Goal: Information Seeking & Learning: Learn about a topic

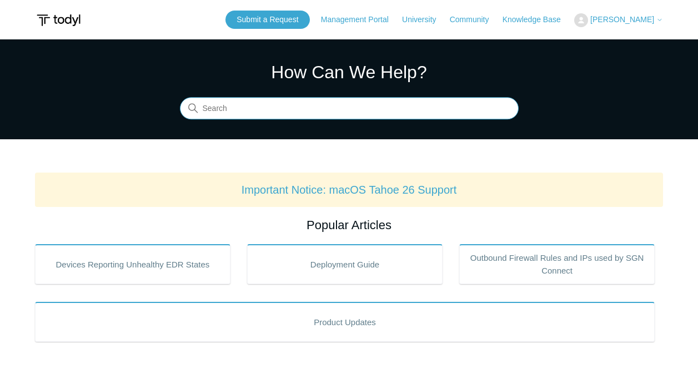
drag, startPoint x: 0, startPoint y: 0, endPoint x: 212, endPoint y: 112, distance: 239.8
click at [213, 111] on input "Search" at bounding box center [349, 109] width 339 height 22
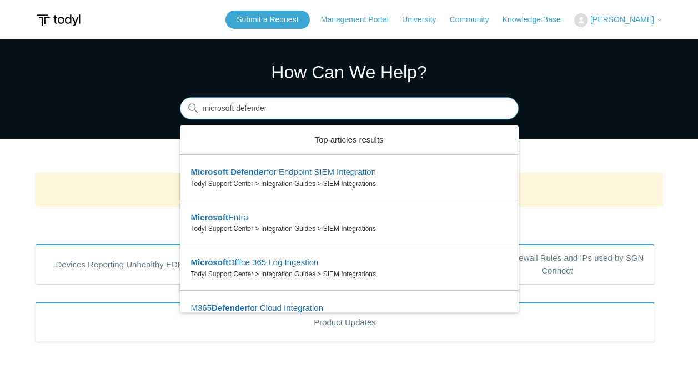
click at [261, 111] on input "microsoft defender" at bounding box center [349, 109] width 339 height 22
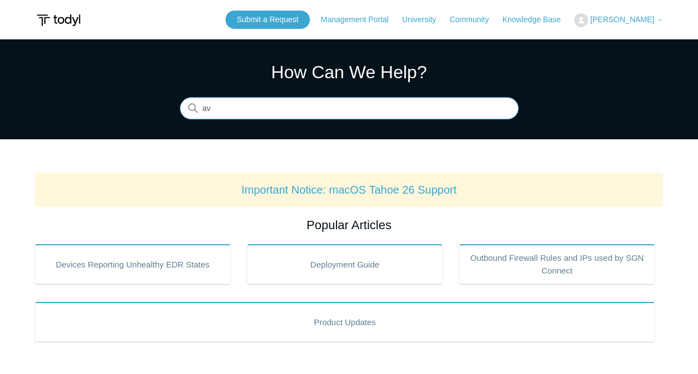
type input "a"
type input "antivirus"
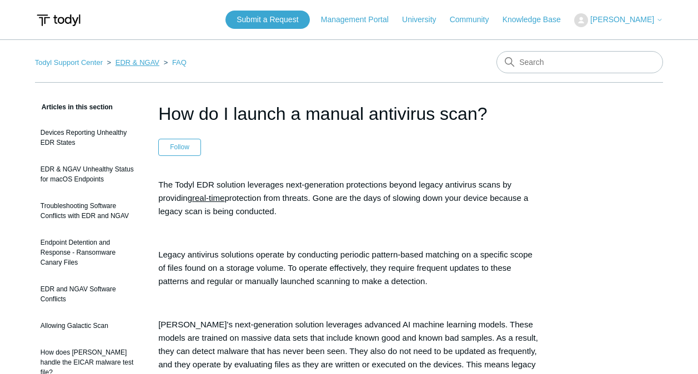
click at [134, 63] on link "EDR & NGAV" at bounding box center [138, 62] width 44 height 8
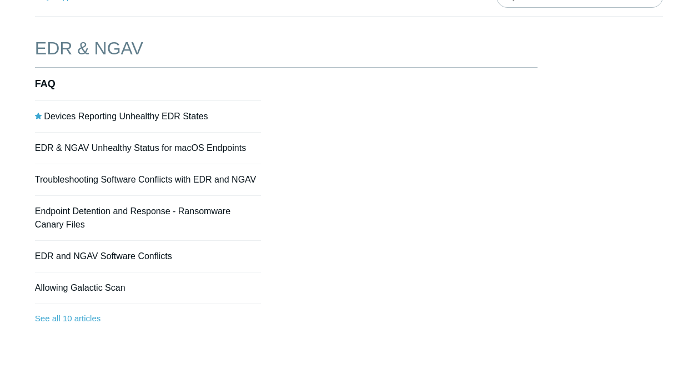
scroll to position [111, 0]
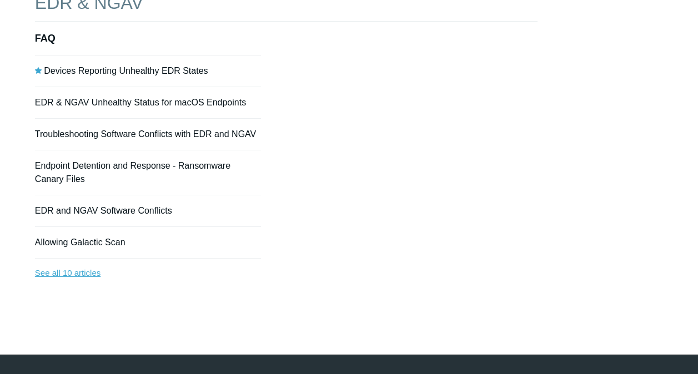
click at [83, 278] on link "See all 10 articles" at bounding box center [148, 273] width 226 height 29
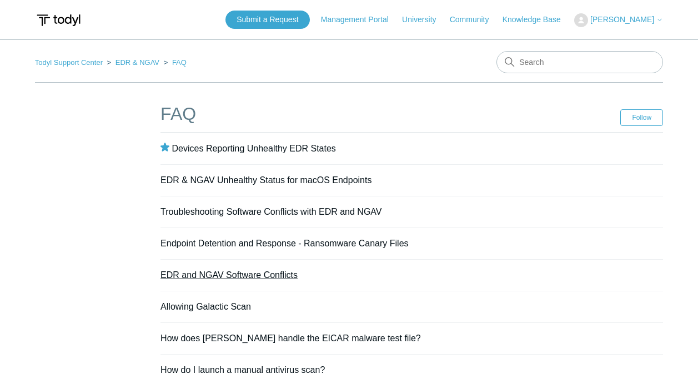
click at [287, 277] on link "EDR and NGAV Software Conflicts" at bounding box center [229, 275] width 137 height 9
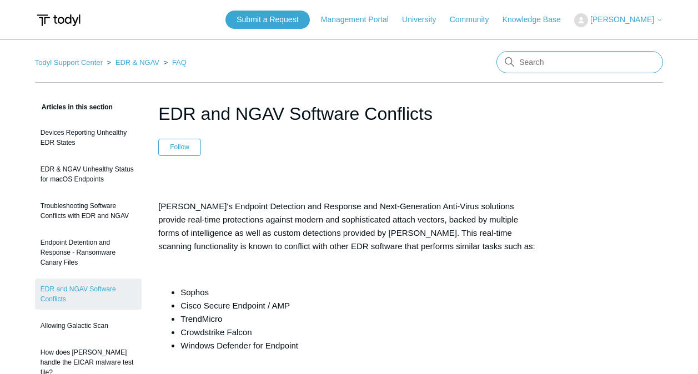
click at [615, 66] on input "Search" at bounding box center [580, 62] width 167 height 22
type input "windows defender"
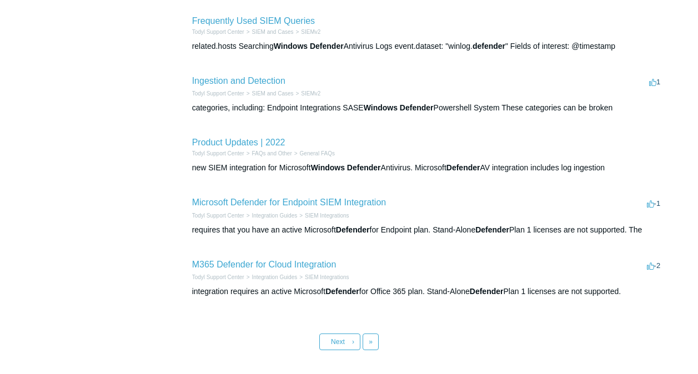
scroll to position [444, 0]
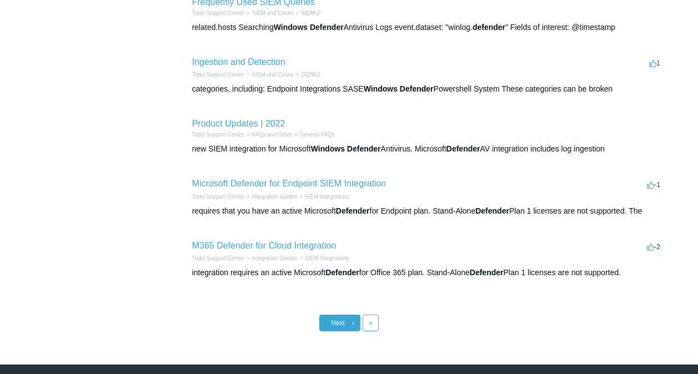
click at [346, 323] on link "Next ›" at bounding box center [339, 323] width 41 height 17
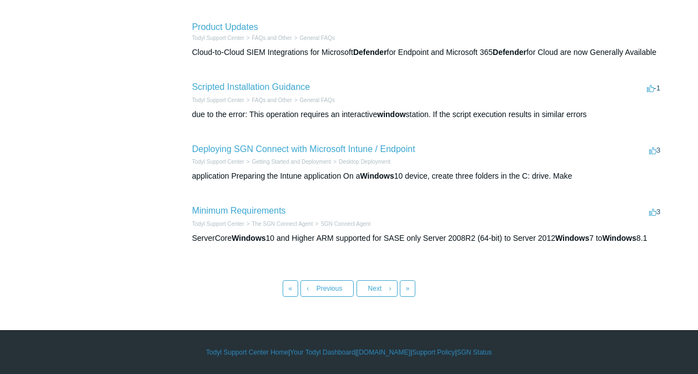
scroll to position [492, 0]
click at [338, 287] on span "Previous" at bounding box center [330, 289] width 26 height 8
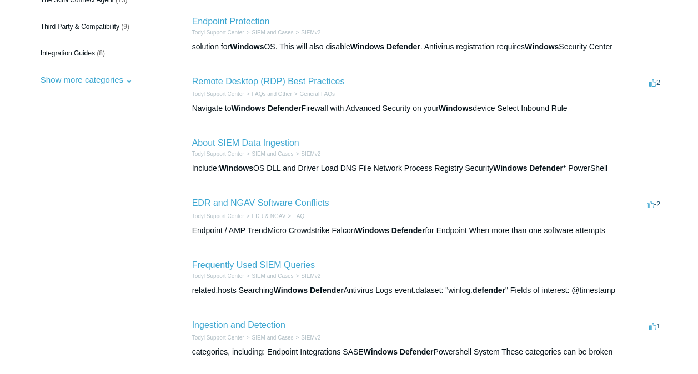
scroll to position [111, 0]
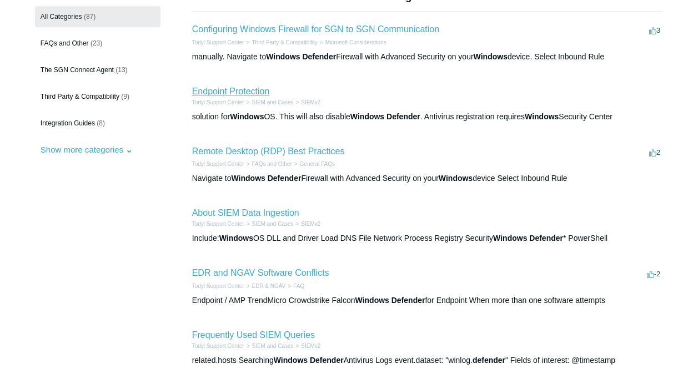
click at [263, 90] on link "Endpoint Protection" at bounding box center [231, 91] width 78 height 9
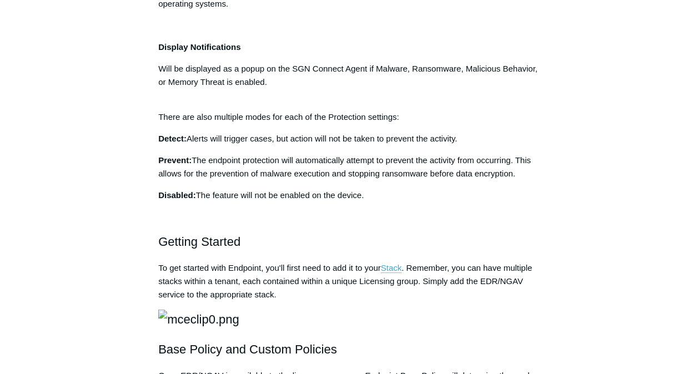
scroll to position [796, 0]
